Goal: Information Seeking & Learning: Learn about a topic

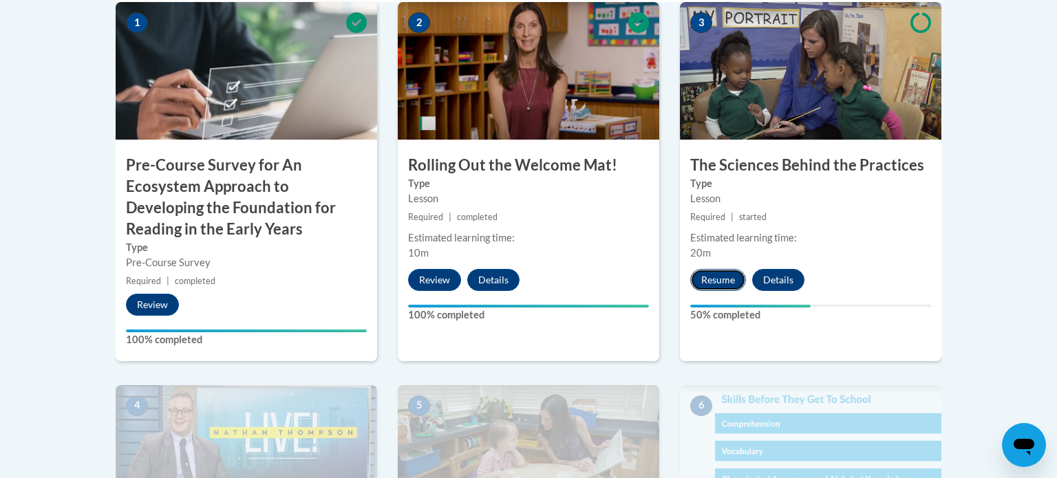
click at [716, 284] on button "Resume" at bounding box center [718, 280] width 56 height 22
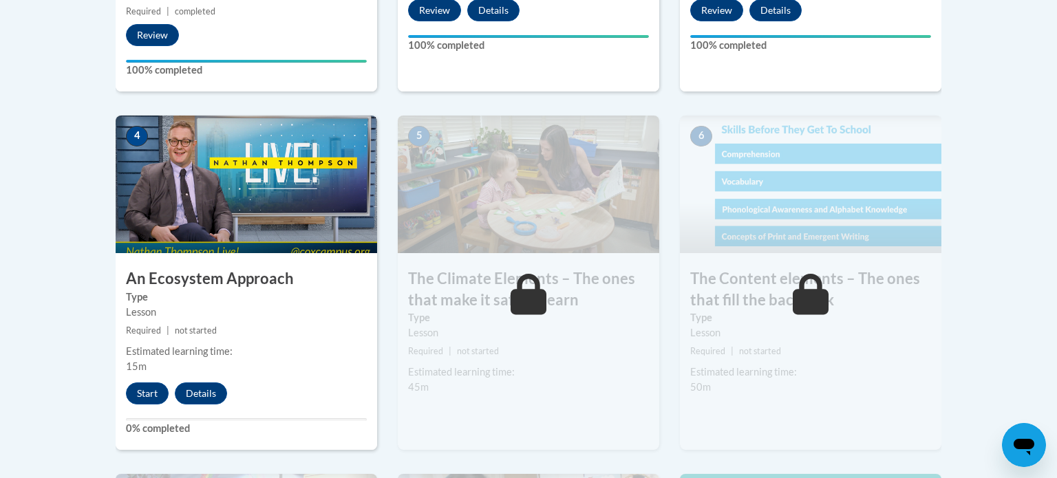
scroll to position [785, 0]
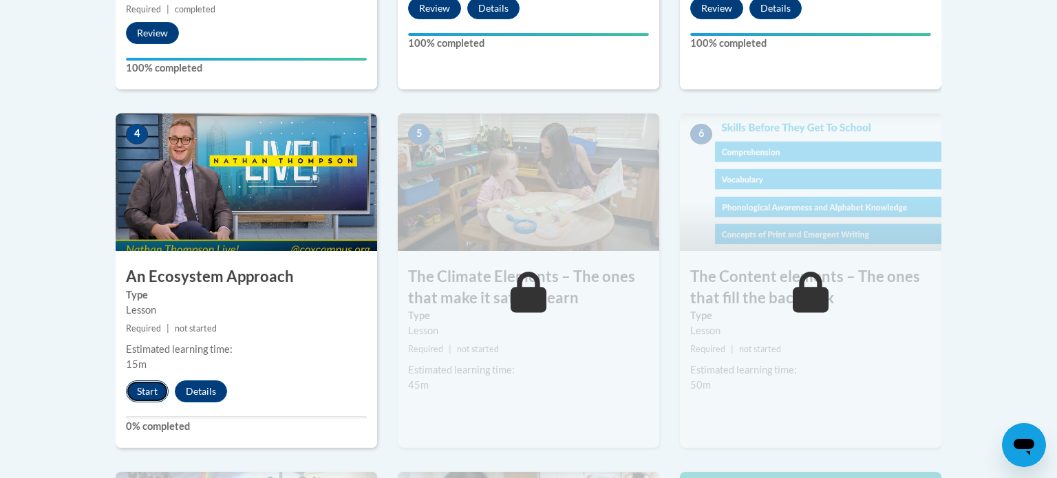
click at [140, 398] on button "Start" at bounding box center [147, 392] width 43 height 22
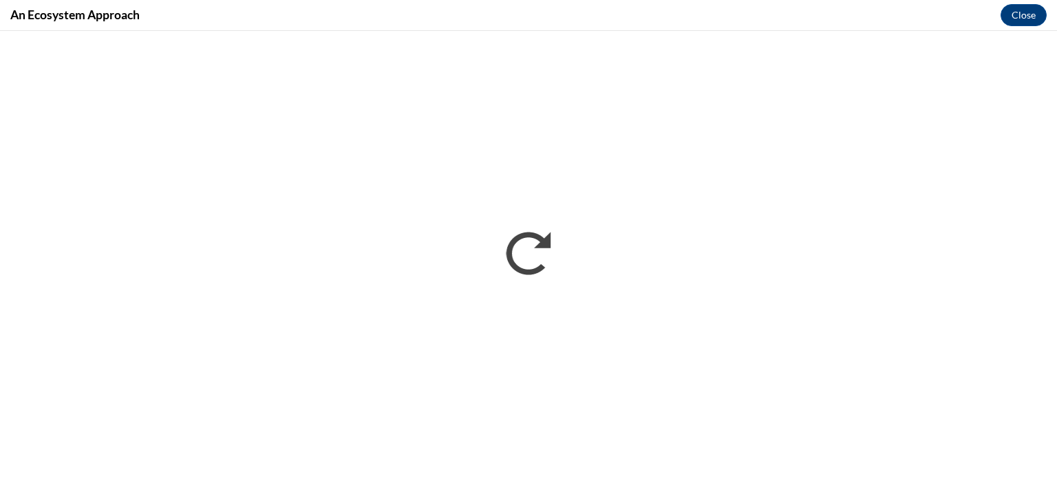
scroll to position [0, 0]
